Goal: Information Seeking & Learning: Learn about a topic

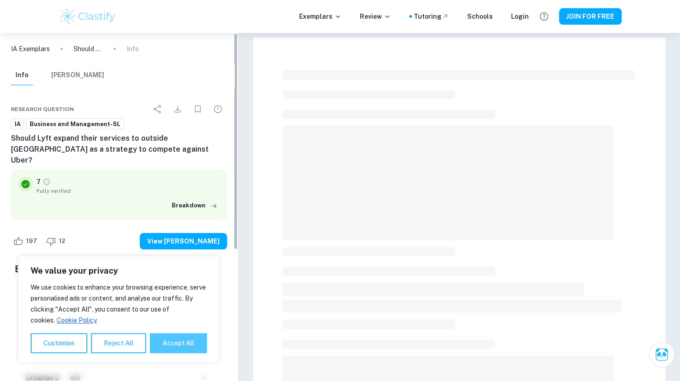
click at [187, 347] on button "Accept All" at bounding box center [178, 343] width 57 height 20
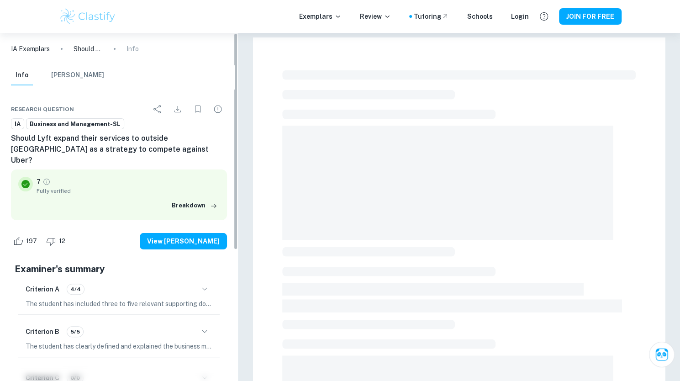
checkbox input "true"
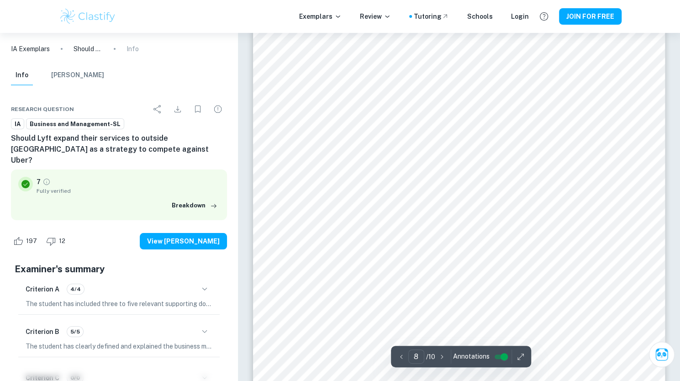
scroll to position [3971, 0]
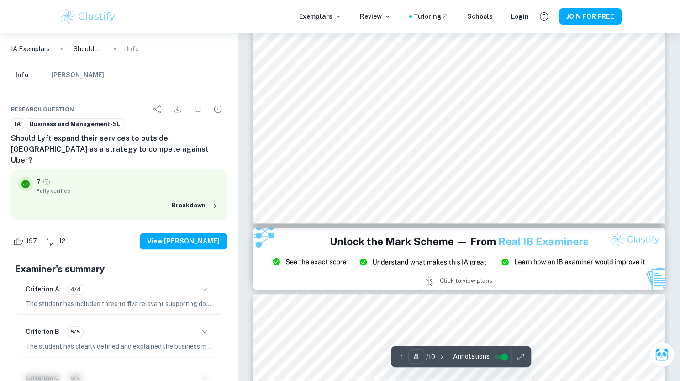
type input "9"
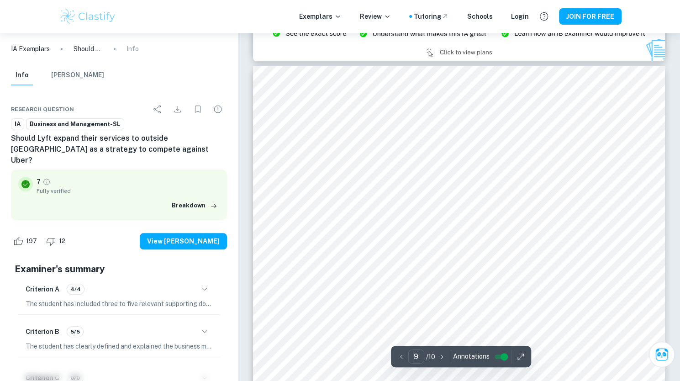
scroll to position [4518, 0]
